Goal: Task Accomplishment & Management: Complete application form

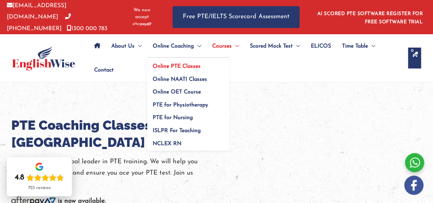
click at [177, 64] on span "Online PTE Classes" at bounding box center [177, 66] width 48 height 5
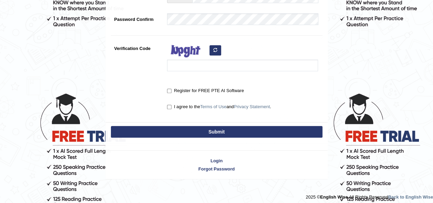
scroll to position [197, 0]
